Goal: Information Seeking & Learning: Learn about a topic

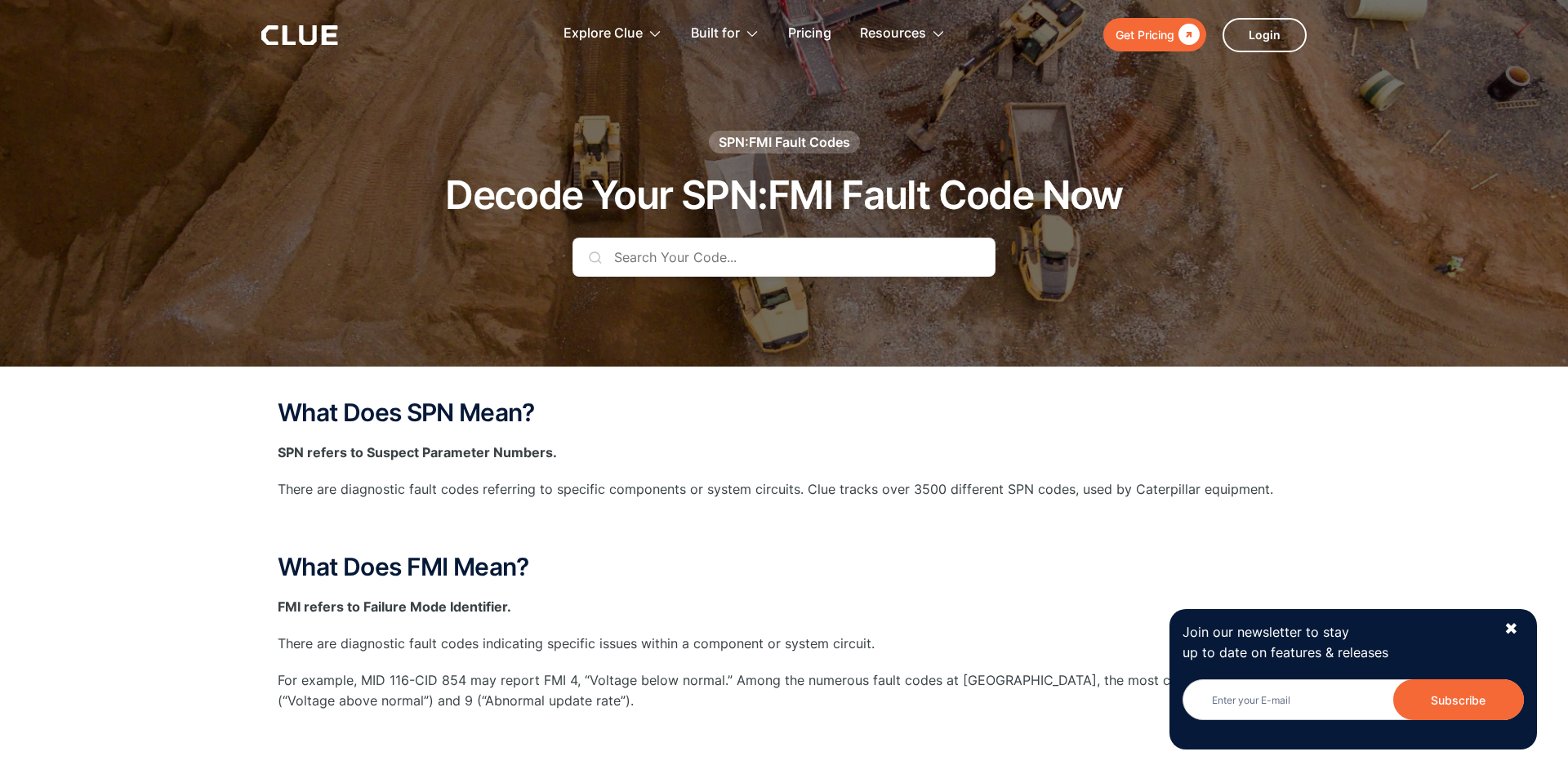
scroll to position [46, 0]
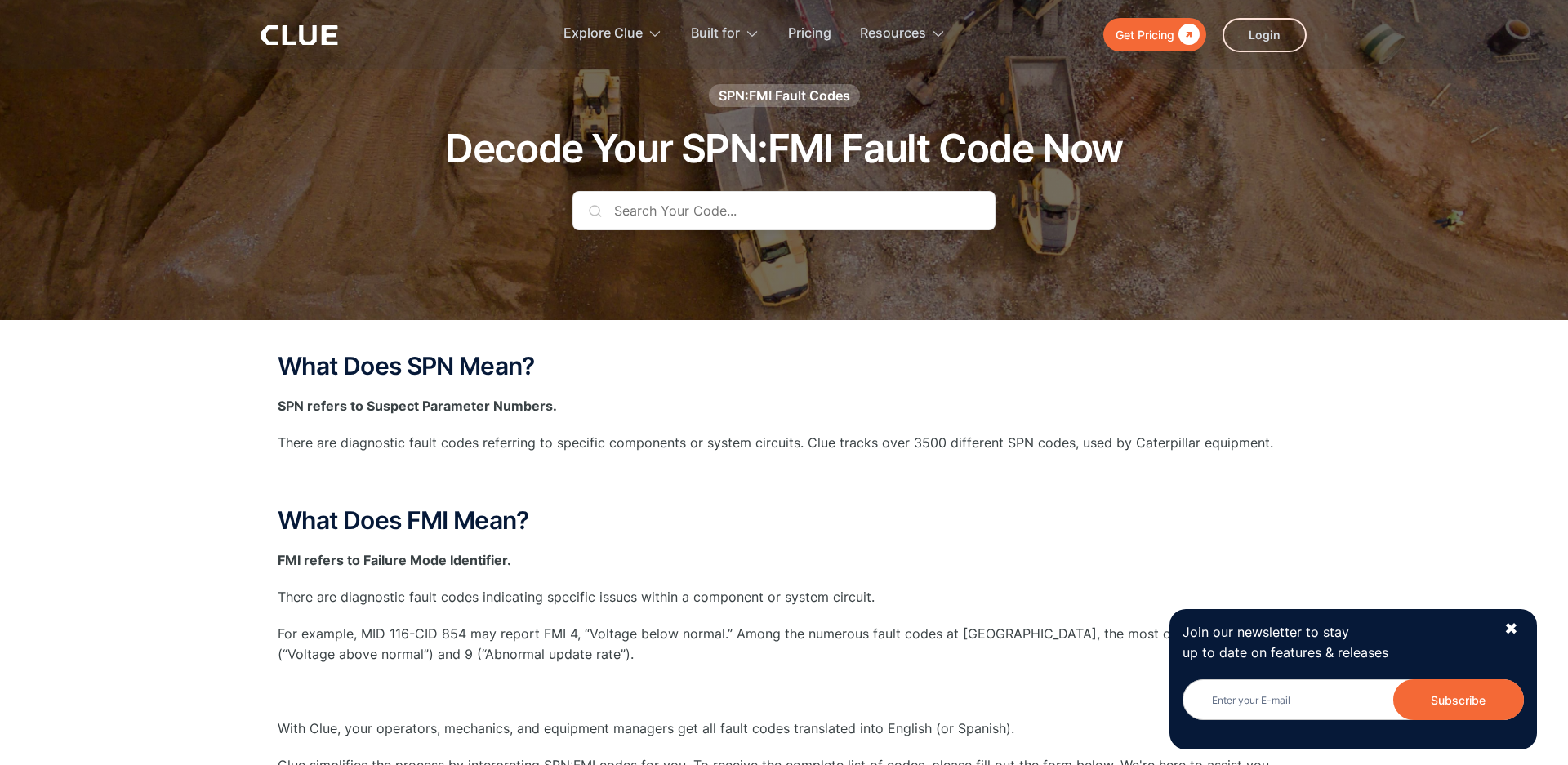
click at [696, 211] on input "text" at bounding box center [784, 211] width 423 height 40
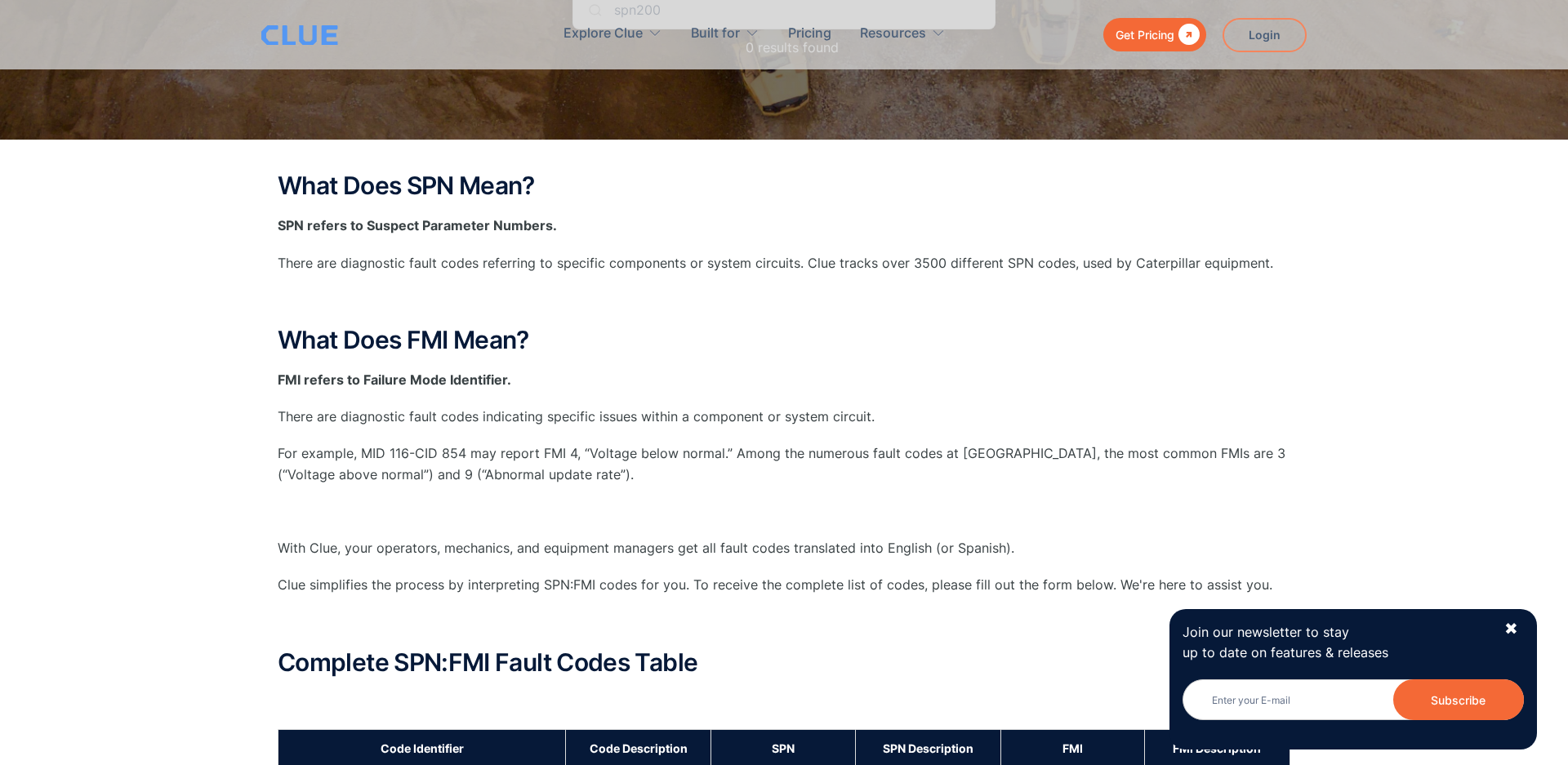
scroll to position [0, 0]
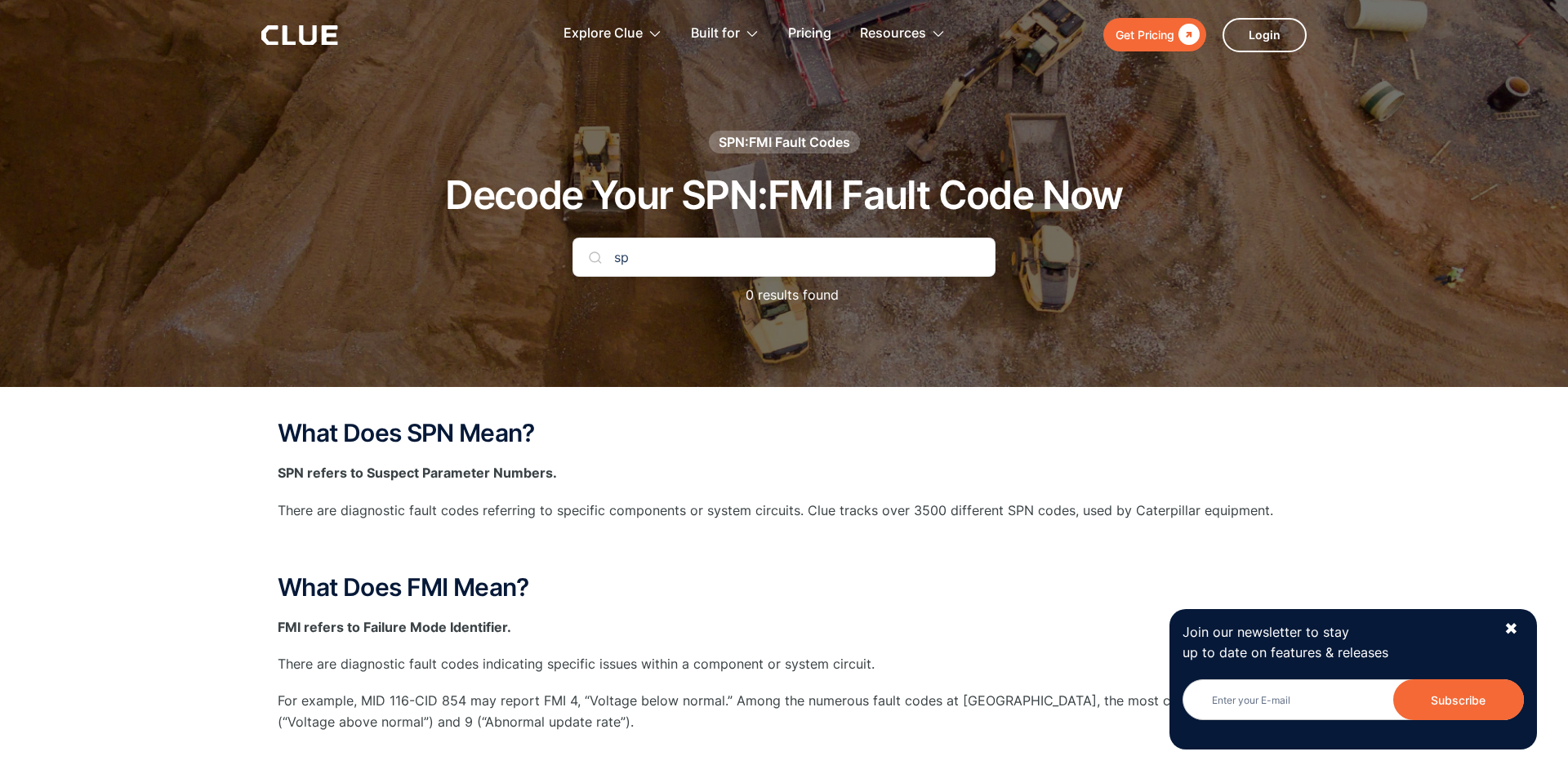
type input "s"
type input "f"
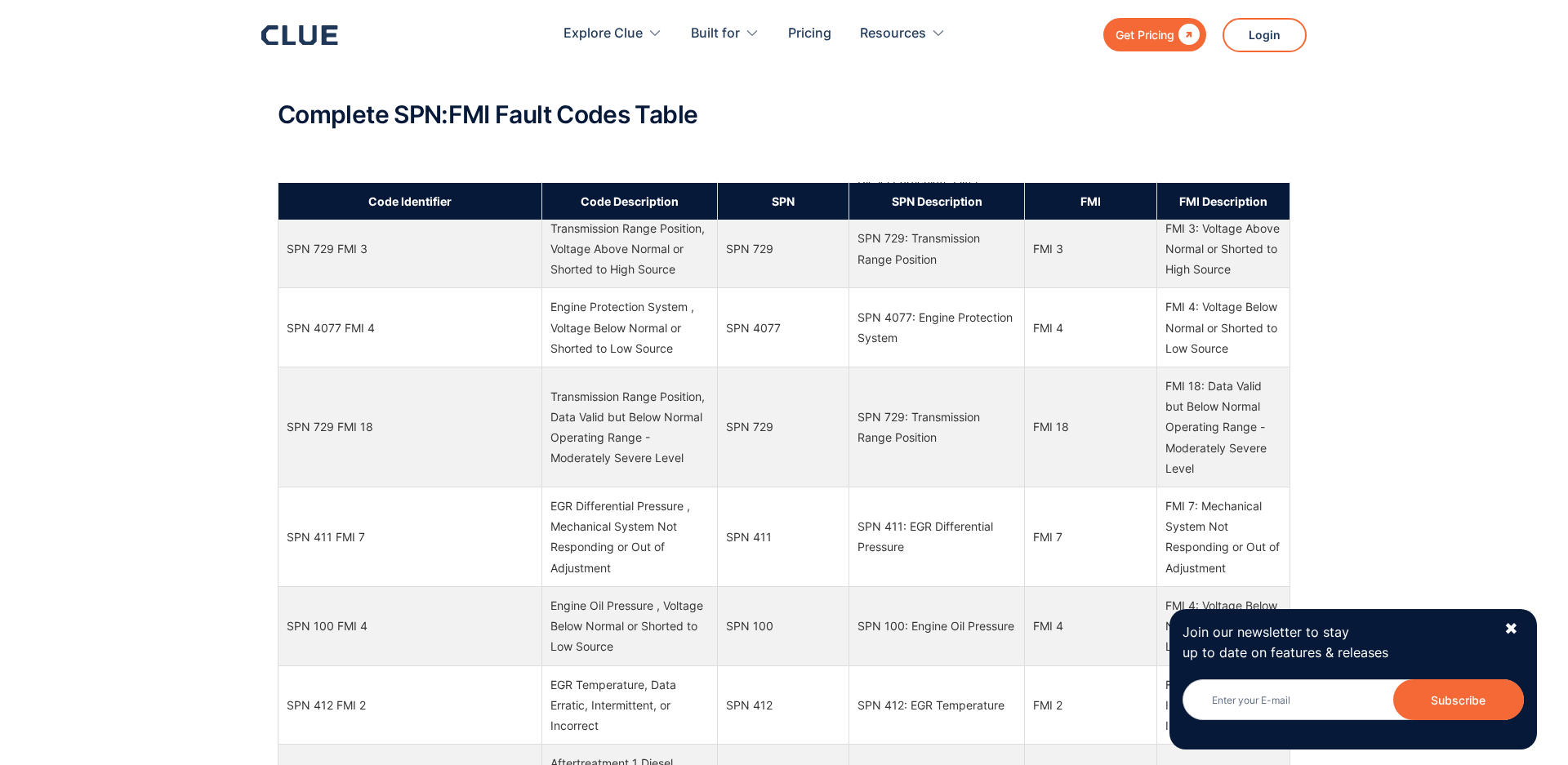
scroll to position [7071, 0]
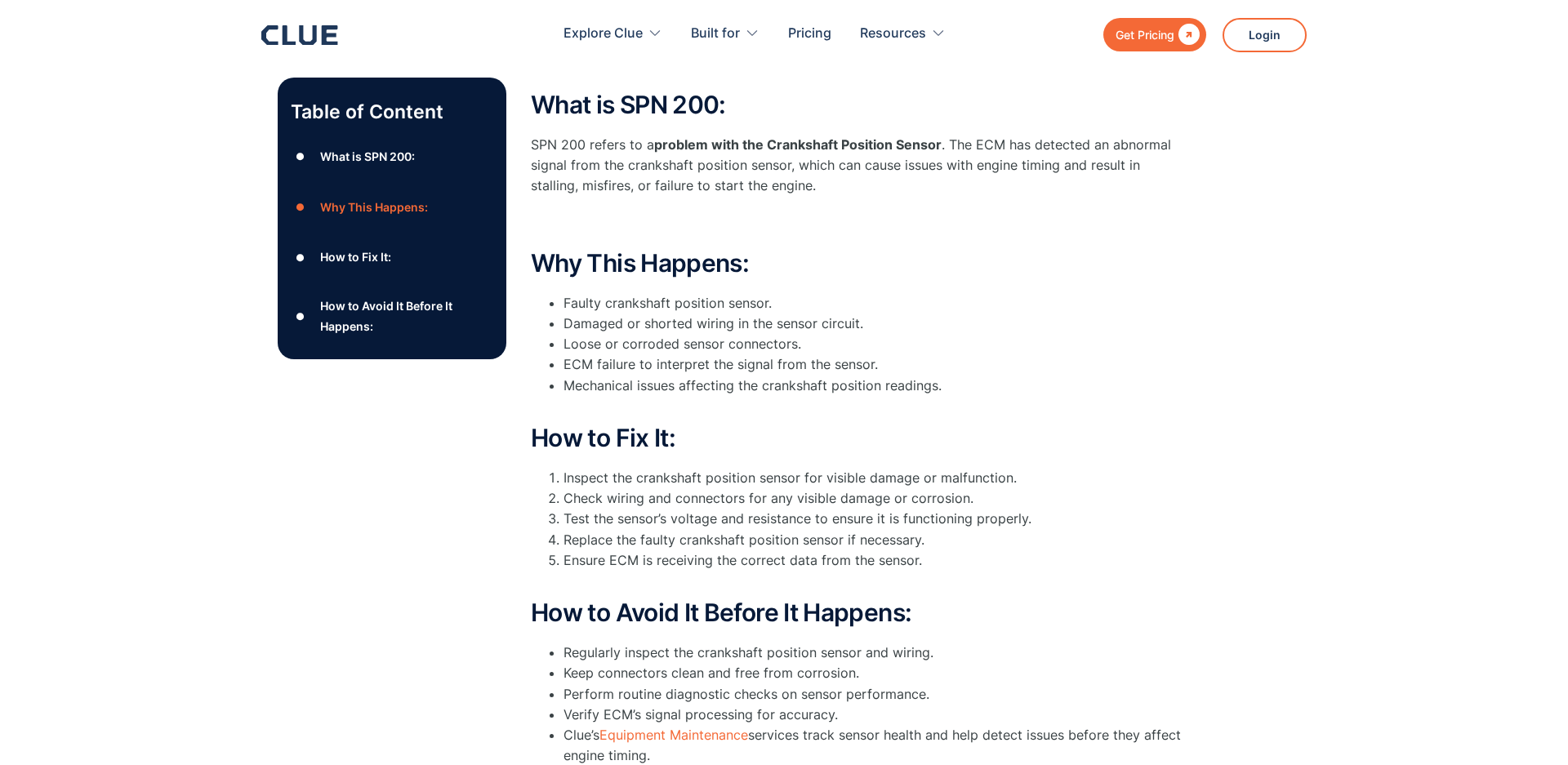
scroll to position [276, 0]
click at [375, 259] on div "How to Fix It:" at bounding box center [355, 258] width 71 height 21
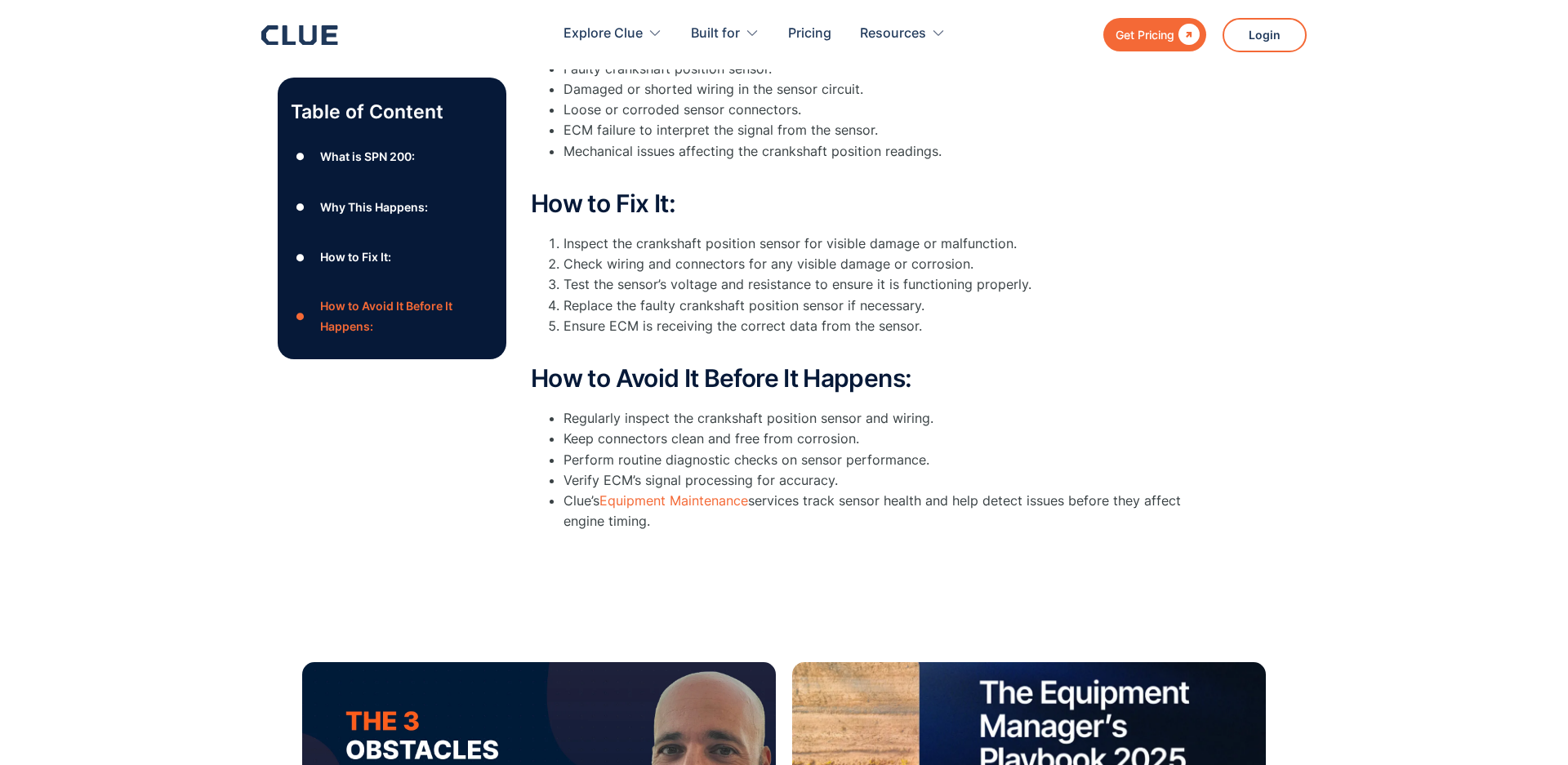
scroll to position [505, 0]
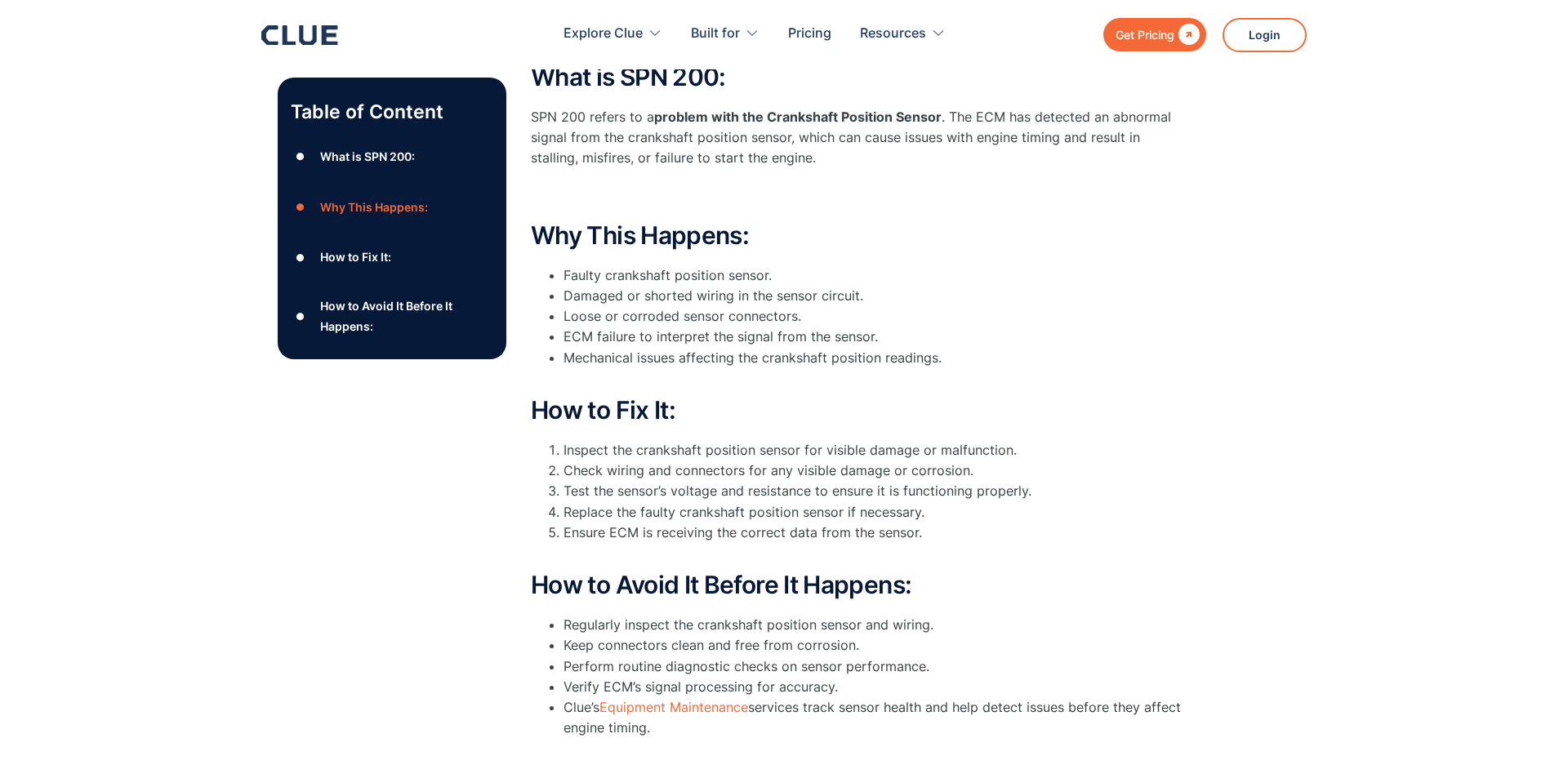
scroll to position [276, 0]
